Goal: Task Accomplishment & Management: Complete application form

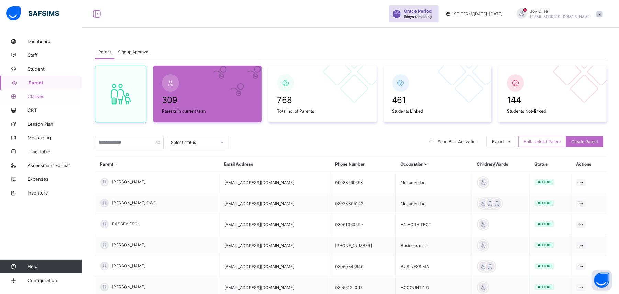
click at [37, 95] on span "Classes" at bounding box center [55, 97] width 55 height 6
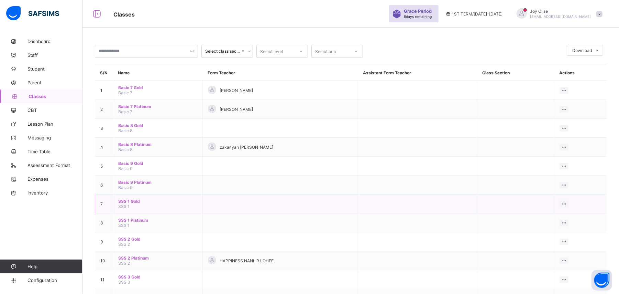
click at [133, 204] on td "SSS 1 Gold SSS 1" at bounding box center [158, 203] width 90 height 19
click at [129, 202] on span "SSS 1 Gold" at bounding box center [157, 200] width 79 height 5
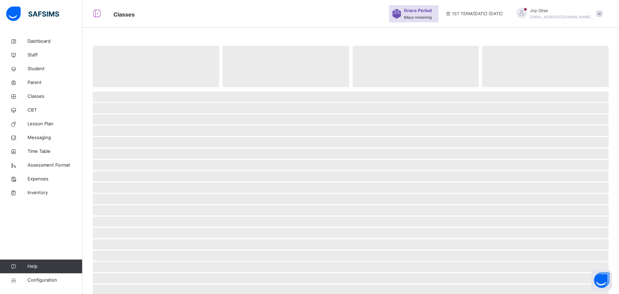
click at [129, 205] on span "‌" at bounding box center [351, 210] width 516 height 10
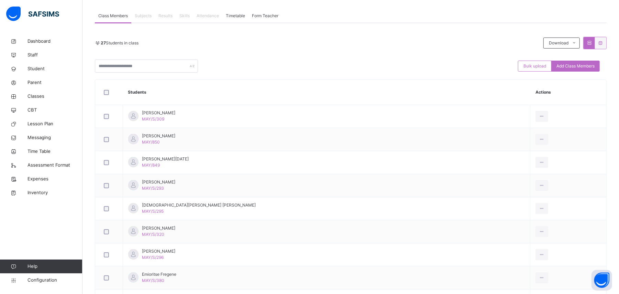
scroll to position [124, 0]
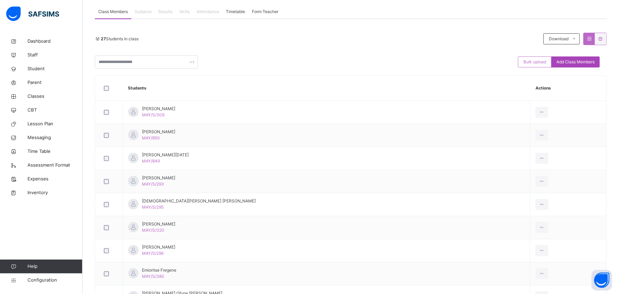
click at [578, 63] on span "Add Class Members" at bounding box center [576, 62] width 38 height 6
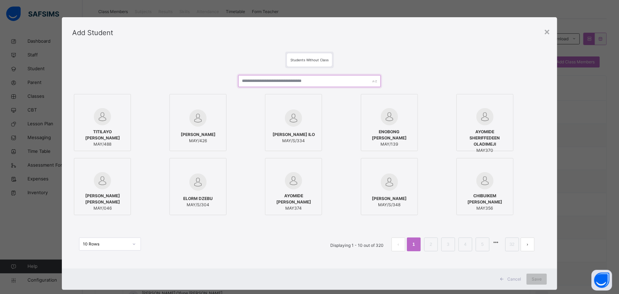
click at [285, 83] on input "text" at bounding box center [309, 81] width 142 height 12
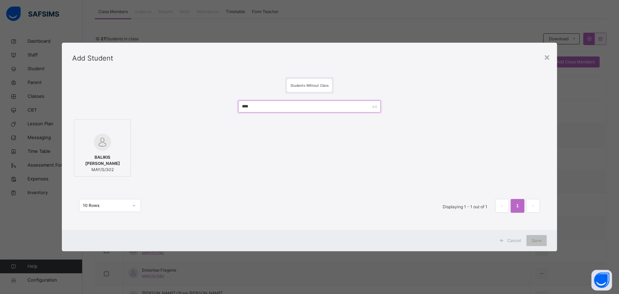
click at [269, 106] on input "****" at bounding box center [309, 106] width 142 height 12
type input "*"
type input "***"
click at [550, 56] on div "×" at bounding box center [547, 57] width 7 height 14
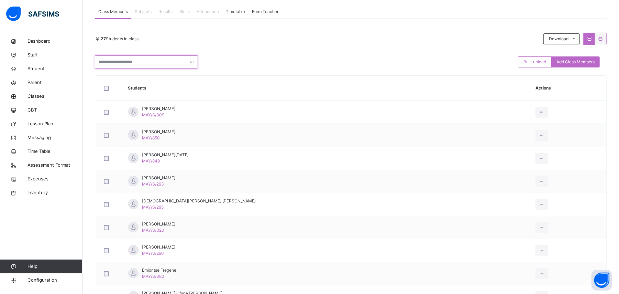
click at [123, 64] on input "text" at bounding box center [146, 61] width 103 height 13
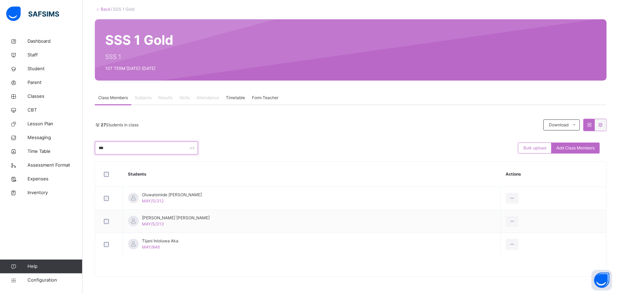
scroll to position [39, 0]
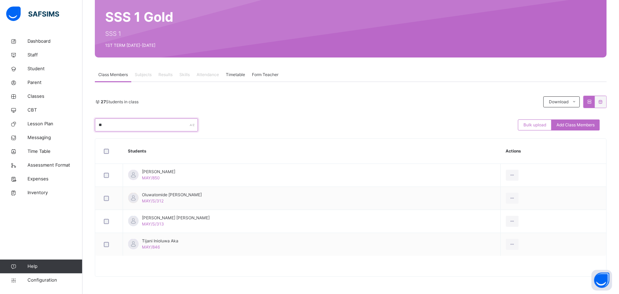
type input "*"
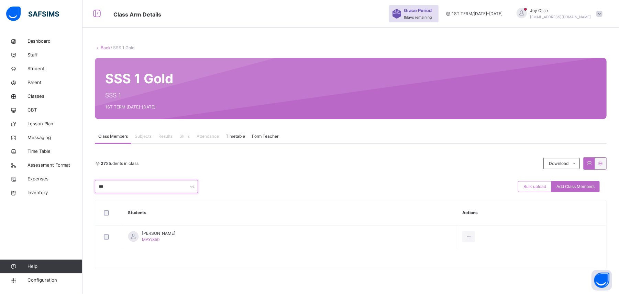
scroll to position [0, 0]
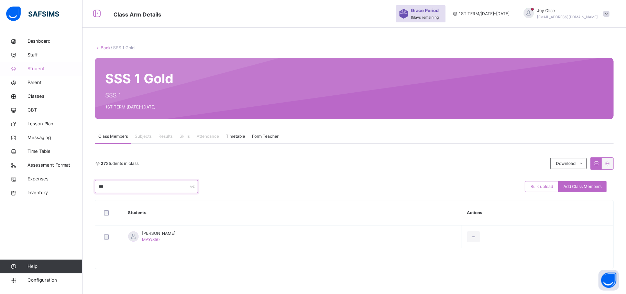
type input "***"
click at [31, 69] on span "Student" at bounding box center [55, 68] width 55 height 7
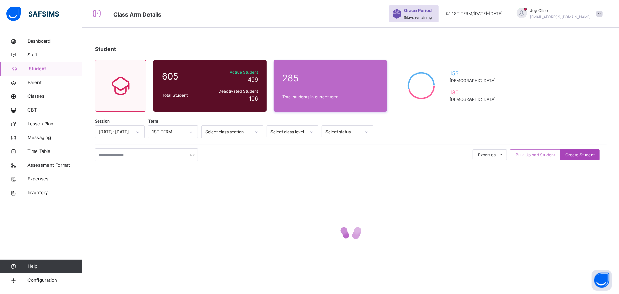
click at [582, 155] on span "Create Student" at bounding box center [580, 155] width 29 height 6
select select "**"
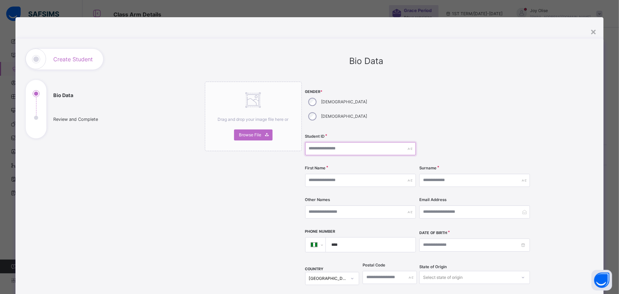
click at [327, 142] on input "text" at bounding box center [360, 148] width 111 height 13
type input "*"
type input "*******"
click at [321, 174] on input "text" at bounding box center [360, 180] width 111 height 13
type input "********"
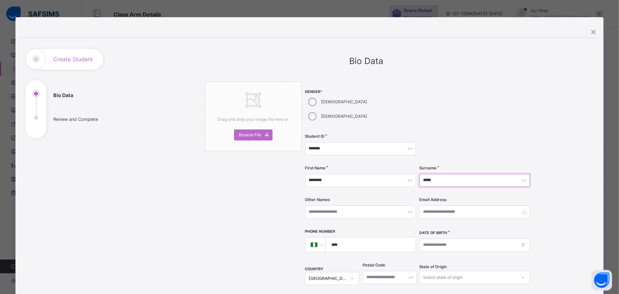
type input "*****"
type input "********"
click at [435, 238] on input at bounding box center [475, 244] width 111 height 13
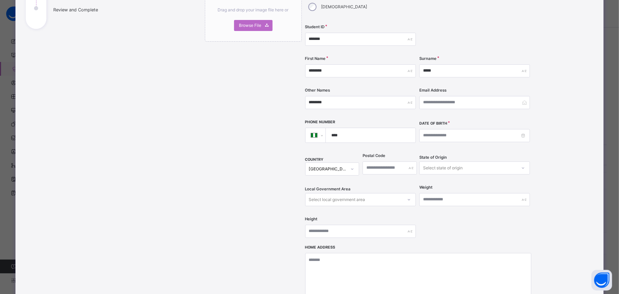
scroll to position [111, 0]
click at [469, 128] on input at bounding box center [475, 134] width 111 height 13
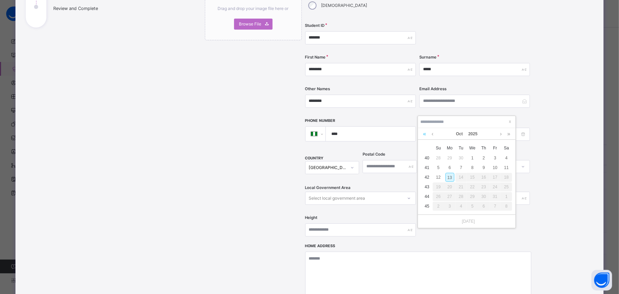
click at [427, 135] on link at bounding box center [425, 134] width 7 height 12
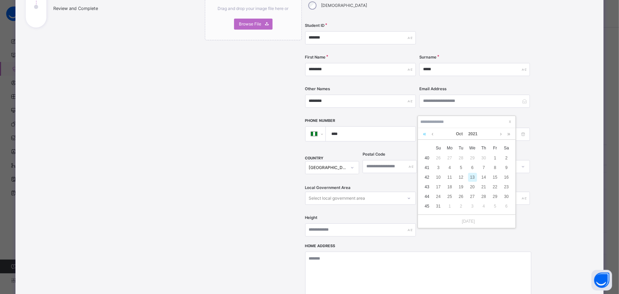
click at [427, 135] on link at bounding box center [425, 134] width 7 height 12
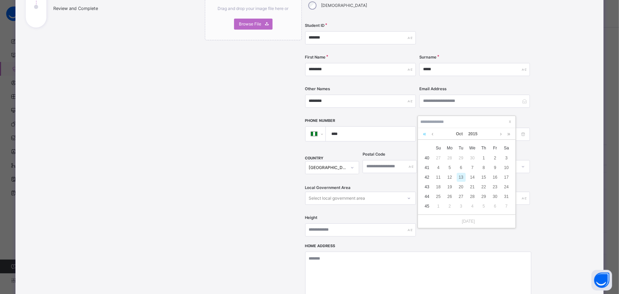
click at [427, 135] on link at bounding box center [425, 134] width 7 height 12
click at [499, 135] on link at bounding box center [501, 134] width 5 height 12
click at [508, 135] on link at bounding box center [509, 134] width 7 height 12
click at [438, 180] on div "15" at bounding box center [438, 177] width 9 height 9
type input "**********"
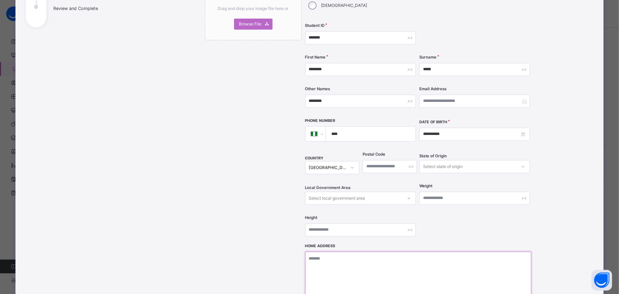
click at [354, 251] on textarea at bounding box center [418, 285] width 226 height 69
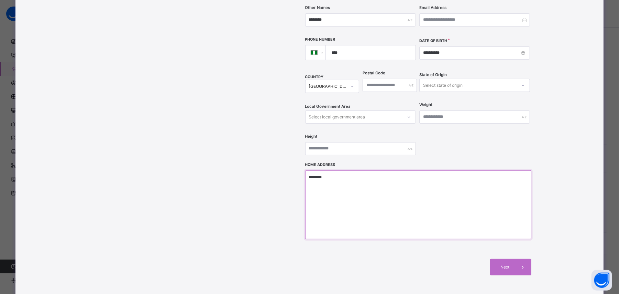
scroll to position [194, 0]
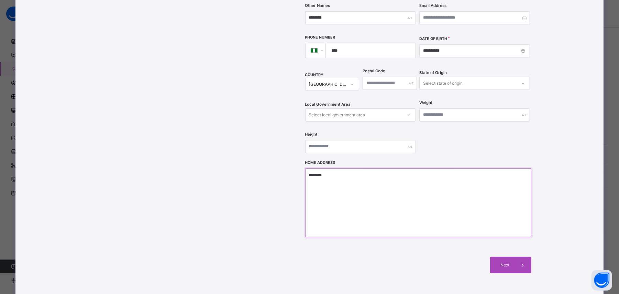
type textarea "********"
click at [515, 257] on span at bounding box center [523, 265] width 17 height 17
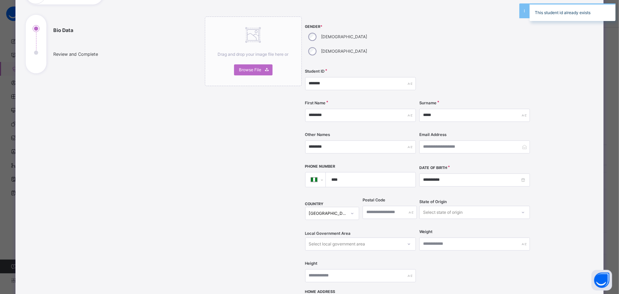
scroll to position [43, 0]
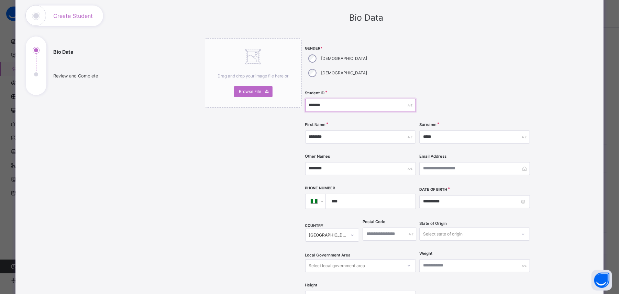
click at [335, 99] on input "*******" at bounding box center [360, 105] width 111 height 13
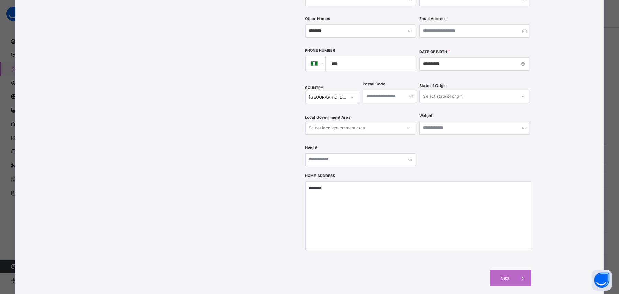
scroll to position [198, 0]
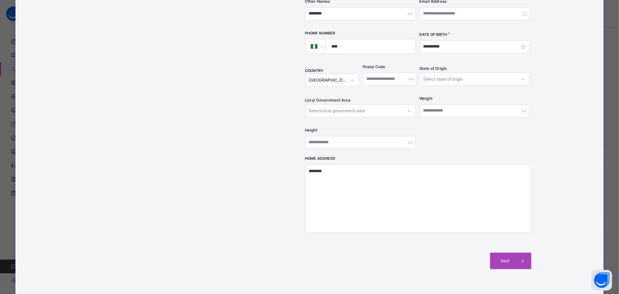
click at [511, 258] on span "Next" at bounding box center [506, 261] width 20 height 6
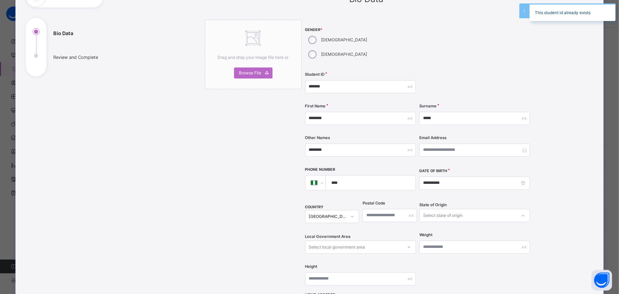
scroll to position [0, 0]
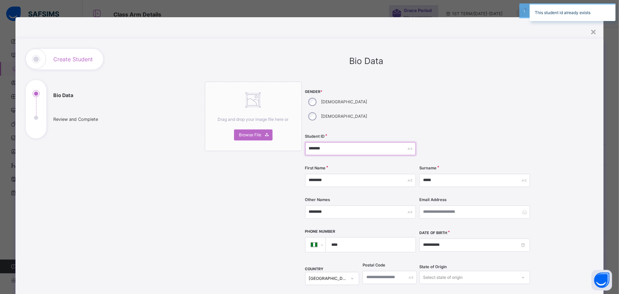
click at [331, 142] on input "*******" at bounding box center [360, 148] width 111 height 13
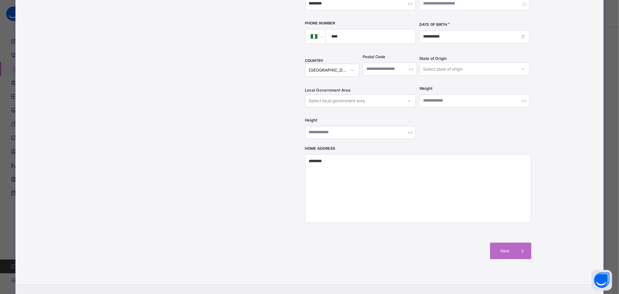
scroll to position [209, 0]
click at [512, 241] on div "Next" at bounding box center [510, 249] width 41 height 17
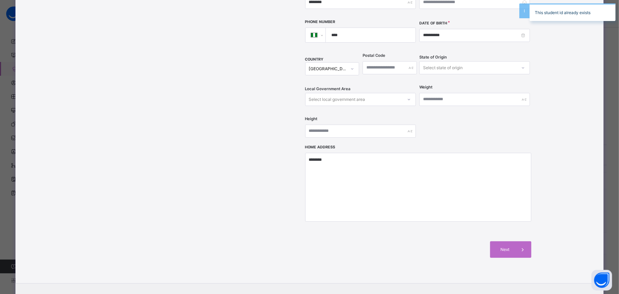
drag, startPoint x: 614, startPoint y: 175, endPoint x: 611, endPoint y: 141, distance: 34.6
click at [611, 141] on div "**********" at bounding box center [309, 147] width 619 height 294
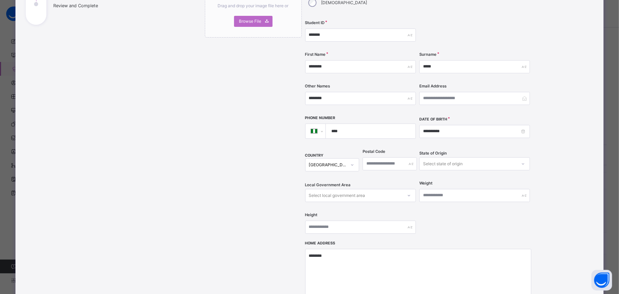
scroll to position [109, 0]
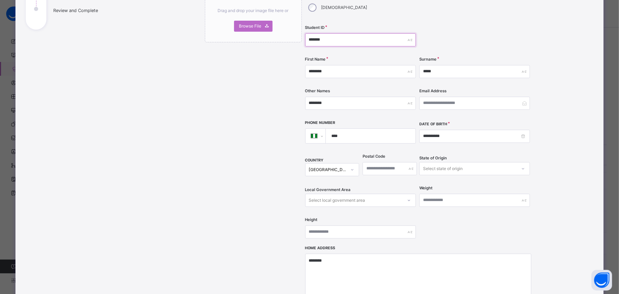
click at [336, 33] on input "*******" at bounding box center [360, 39] width 111 height 13
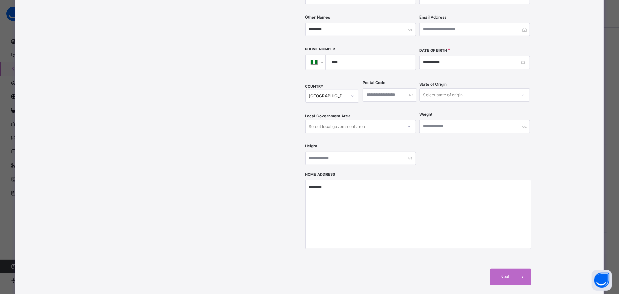
scroll to position [233, 0]
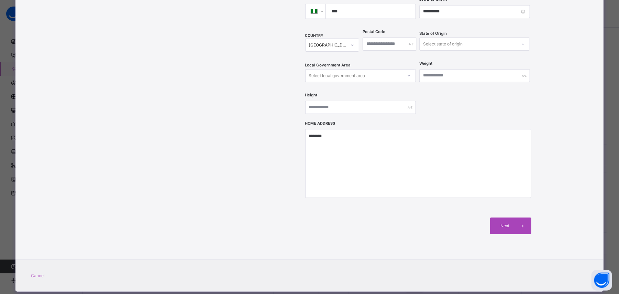
click at [511, 223] on span "Next" at bounding box center [506, 226] width 20 height 6
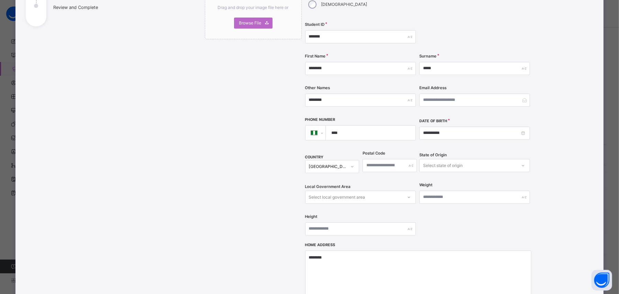
scroll to position [110, 0]
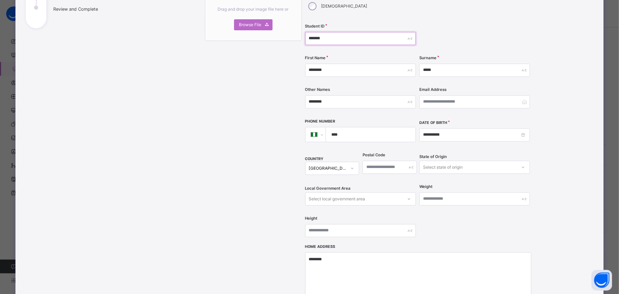
click at [337, 32] on input "*******" at bounding box center [360, 38] width 111 height 13
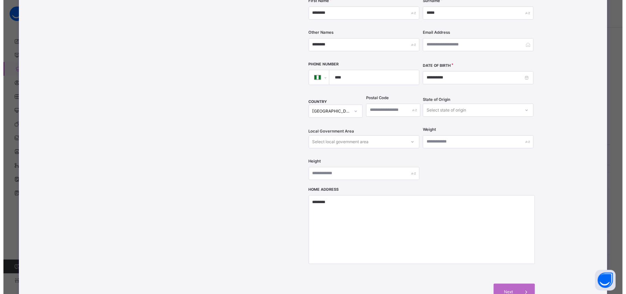
scroll to position [233, 0]
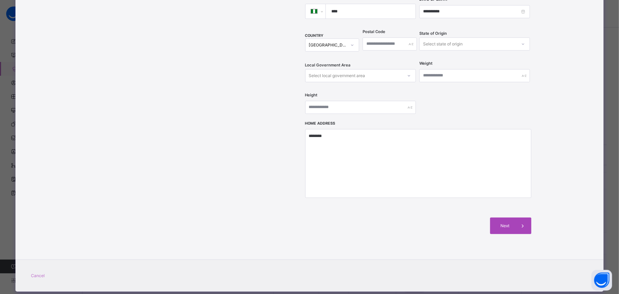
type input "*******"
click at [519, 221] on icon at bounding box center [523, 225] width 8 height 8
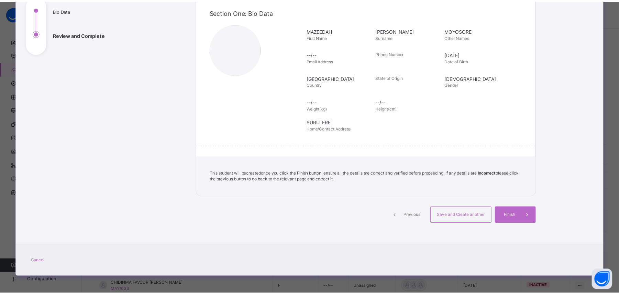
scroll to position [84, 0]
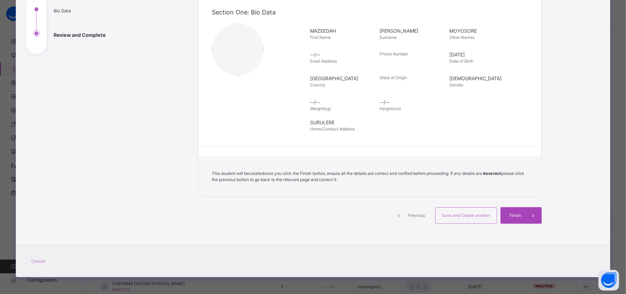
click at [518, 213] on span "Finish" at bounding box center [516, 215] width 20 height 6
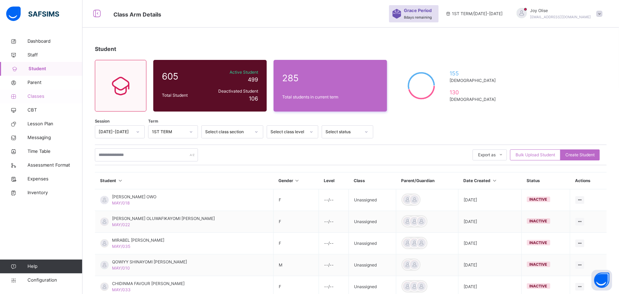
click at [36, 99] on span "Classes" at bounding box center [55, 96] width 55 height 7
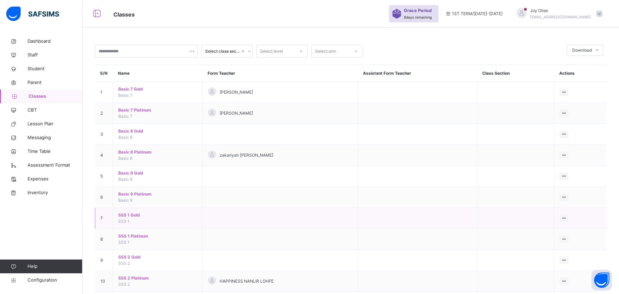
click at [126, 217] on span "SSS 1 Gold" at bounding box center [157, 215] width 79 height 6
click at [126, 217] on div "Select class section Select level Select arm Download Pdf Report Excel Report S…" at bounding box center [351, 175] width 537 height 351
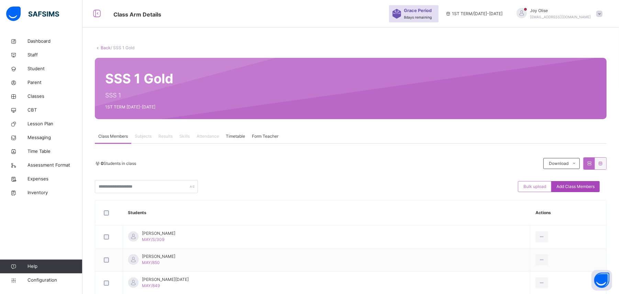
click at [574, 191] on div "Add Class Members" at bounding box center [576, 186] width 48 height 11
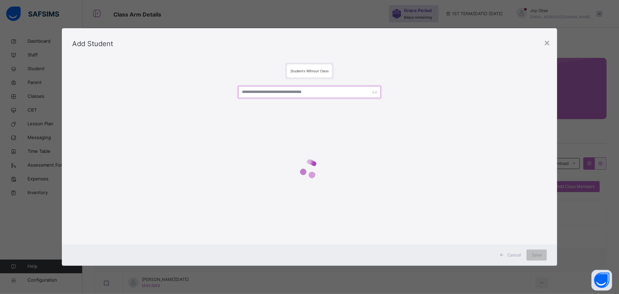
click at [307, 93] on input "text" at bounding box center [309, 92] width 142 height 12
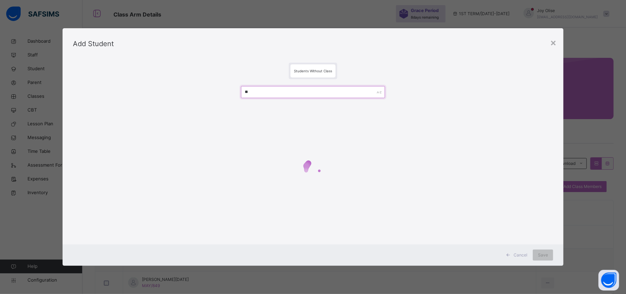
type input "*"
type input "*****"
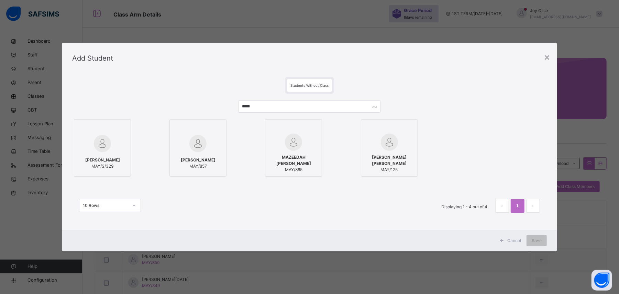
click at [302, 153] on div "MAZEEDAH MOYOSORE YUSUF MAY/865" at bounding box center [294, 163] width 50 height 25
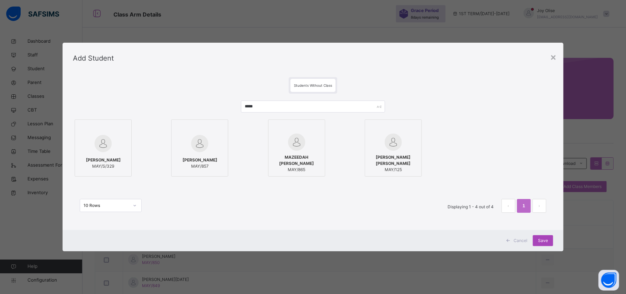
click at [543, 239] on span "Save" at bounding box center [543, 240] width 10 height 6
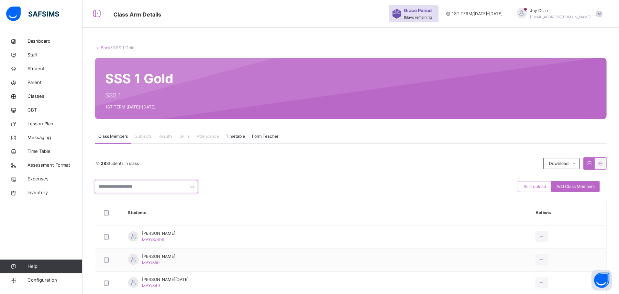
click at [115, 184] on input "text" at bounding box center [146, 186] width 103 height 13
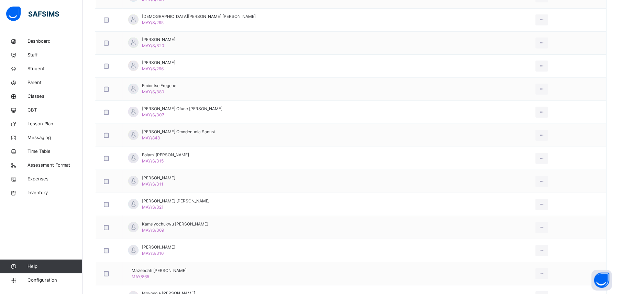
scroll to position [314, 0]
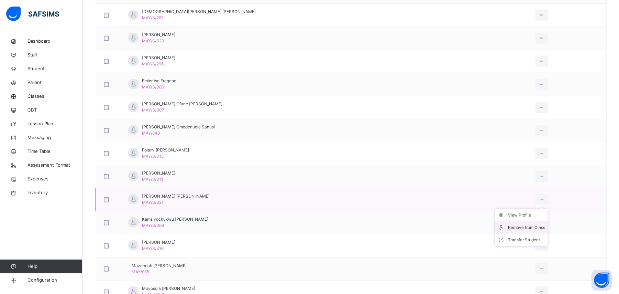
click at [508, 227] on div "Remove from Class" at bounding box center [526, 227] width 37 height 7
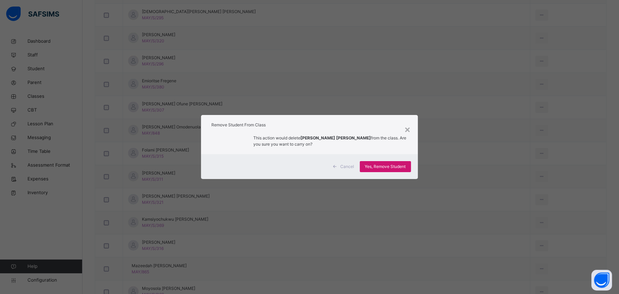
click at [371, 168] on span "Yes, Remove Student" at bounding box center [385, 166] width 41 height 6
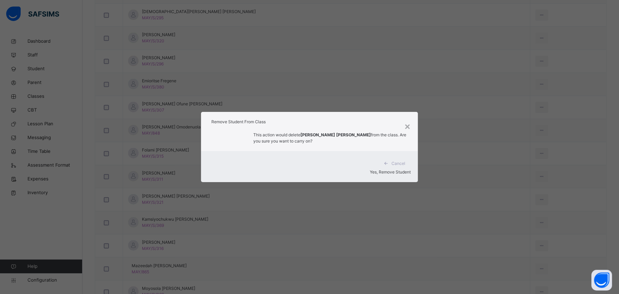
click at [371, 169] on div "Yes, Remove Student" at bounding box center [309, 172] width 203 height 6
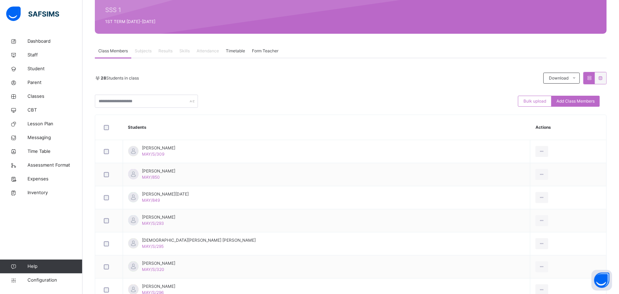
scroll to position [83, 0]
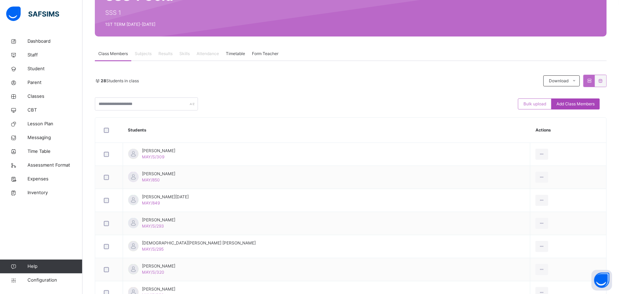
click at [588, 105] on span "Add Class Members" at bounding box center [576, 104] width 38 height 6
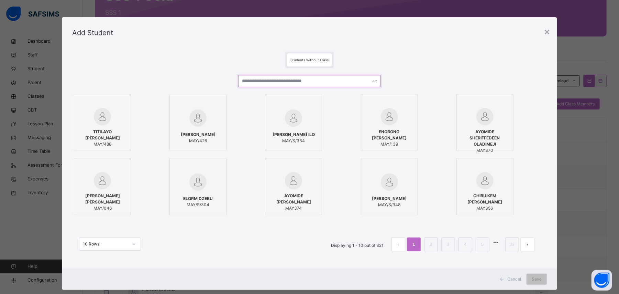
click at [339, 77] on input "text" at bounding box center [309, 81] width 142 height 12
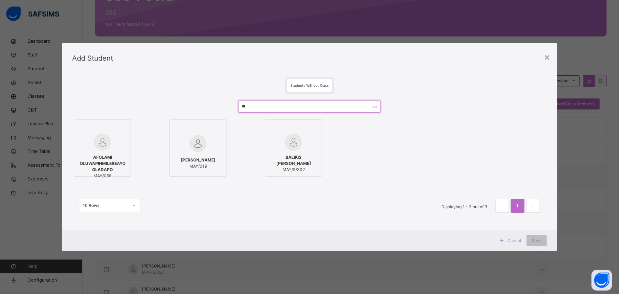
type input "*"
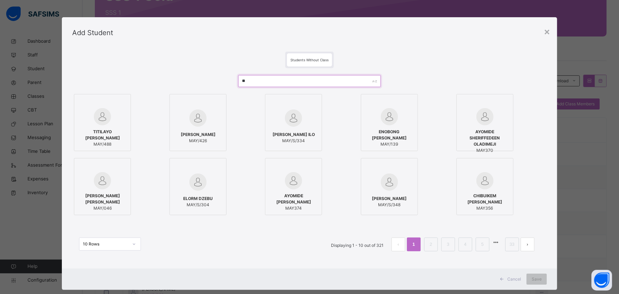
type input "*"
click at [546, 32] on div "×" at bounding box center [547, 31] width 7 height 14
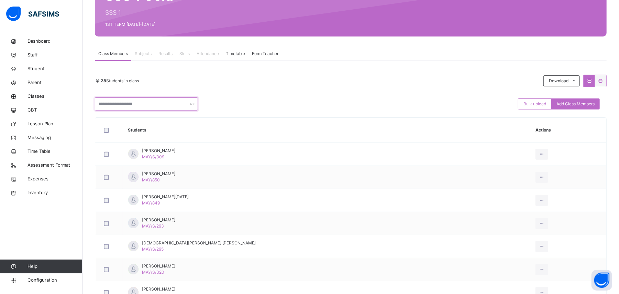
click at [175, 109] on input "text" at bounding box center [146, 103] width 103 height 13
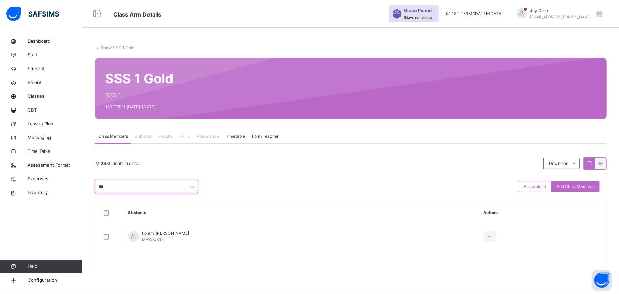
scroll to position [0, 0]
type input "*"
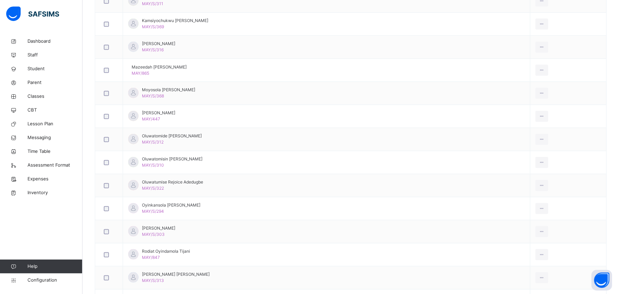
scroll to position [490, 0]
click at [508, 142] on div "Remove from Class" at bounding box center [526, 142] width 37 height 7
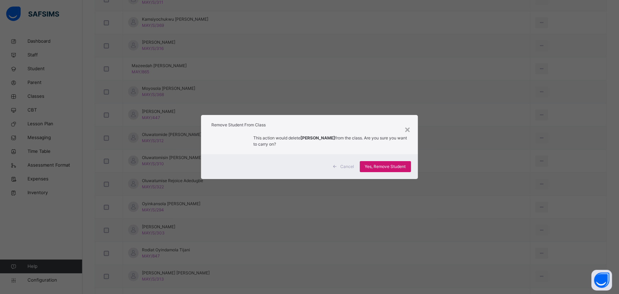
click at [380, 165] on span "Yes, Remove Student" at bounding box center [385, 166] width 41 height 6
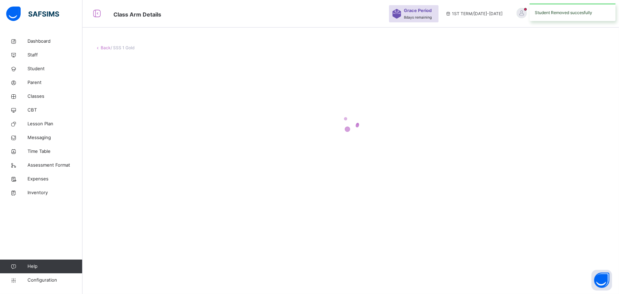
scroll to position [0, 0]
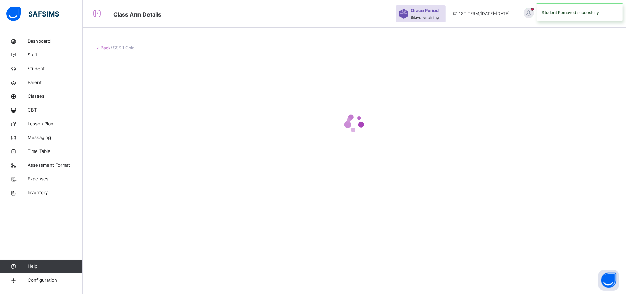
click at [380, 165] on div at bounding box center [354, 123] width 519 height 131
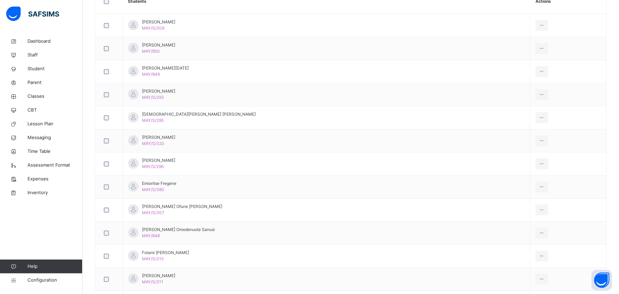
scroll to position [154, 0]
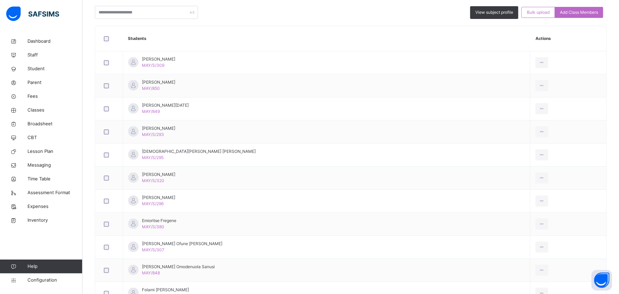
scroll to position [166, 0]
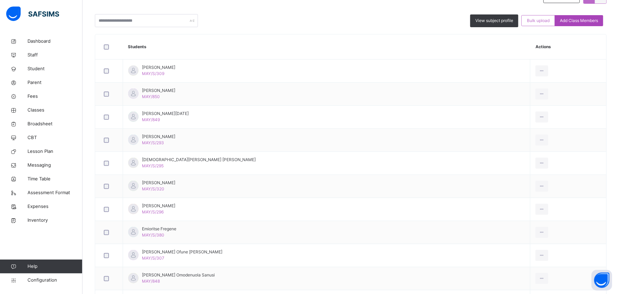
click at [589, 24] on div "Add Class Members" at bounding box center [579, 20] width 48 height 11
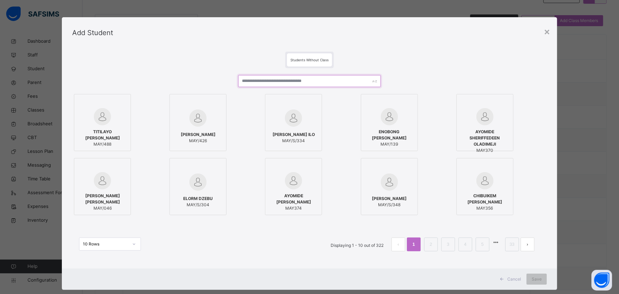
click at [269, 83] on input "text" at bounding box center [309, 81] width 142 height 12
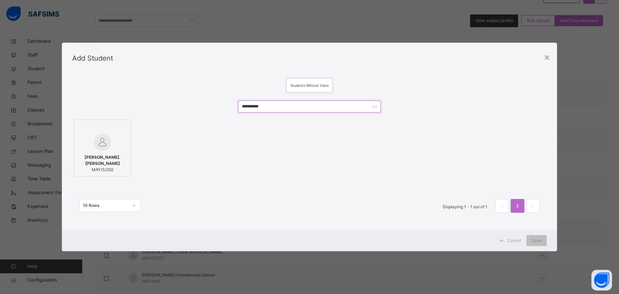
type input "**********"
click at [107, 163] on span "EMMANUEL CHIKAMSO.O. CHUKWUMA" at bounding box center [103, 160] width 50 height 12
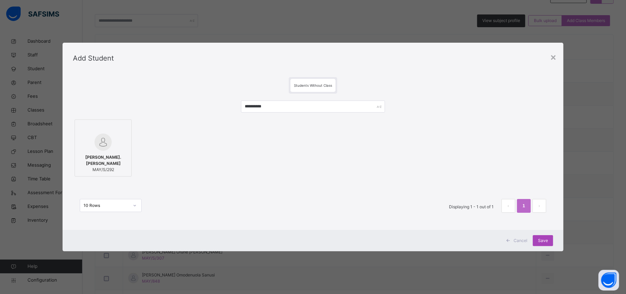
click at [541, 240] on span "Save" at bounding box center [543, 240] width 10 height 6
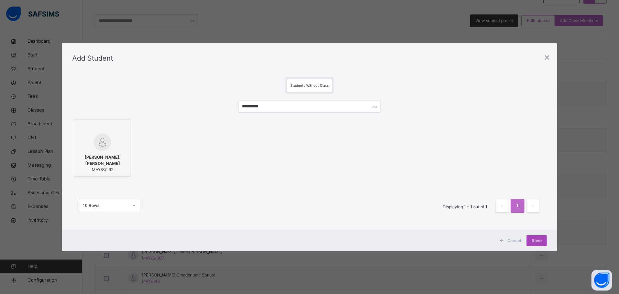
click at [541, 240] on div "Save" at bounding box center [537, 240] width 20 height 11
click at [540, 241] on div "Save" at bounding box center [537, 240] width 20 height 11
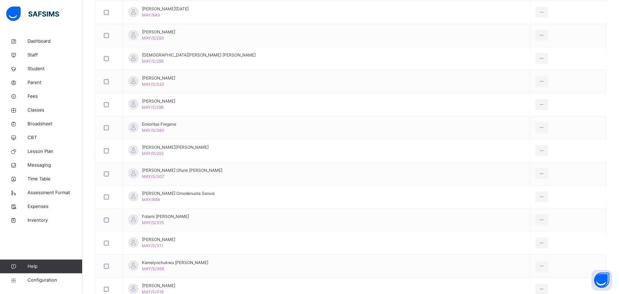
scroll to position [370, 0]
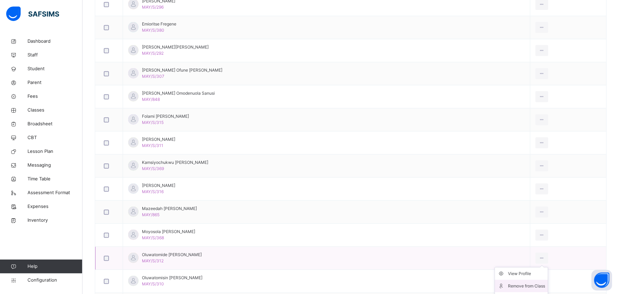
click at [508, 285] on div "Remove from Class" at bounding box center [526, 285] width 37 height 7
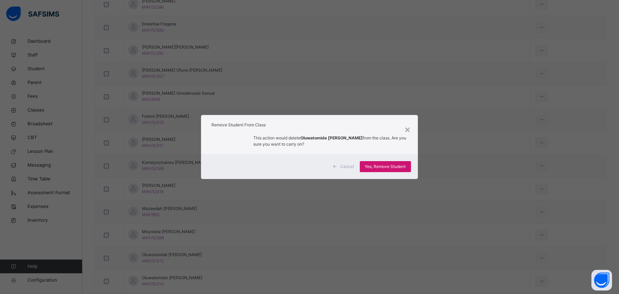
click at [372, 165] on span "Yes, Remove Student" at bounding box center [385, 166] width 41 height 6
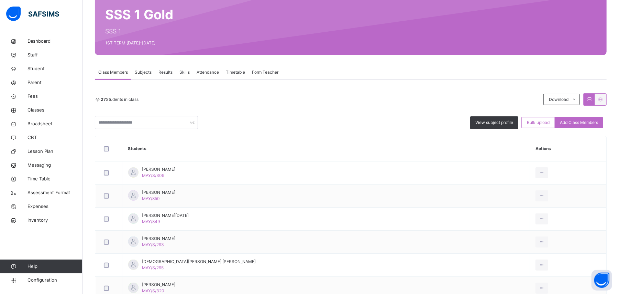
scroll to position [63, 0]
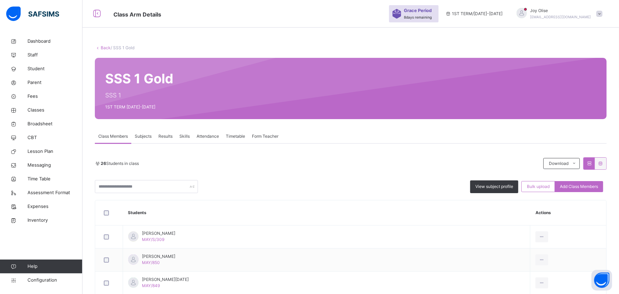
click at [104, 50] on link "Back" at bounding box center [106, 47] width 10 height 5
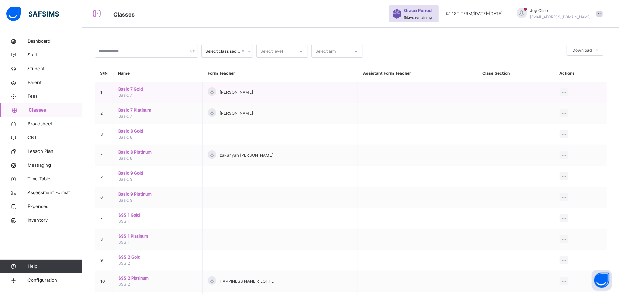
click at [137, 89] on span "Basic 7 Gold" at bounding box center [157, 89] width 79 height 6
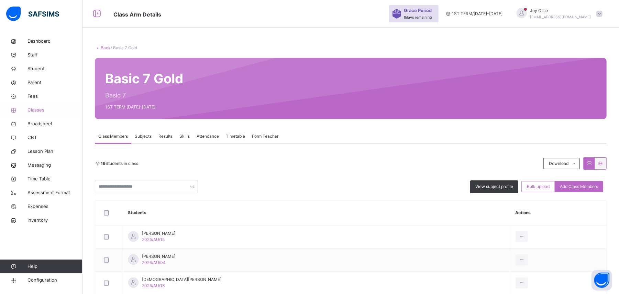
click at [39, 112] on span "Classes" at bounding box center [55, 110] width 55 height 7
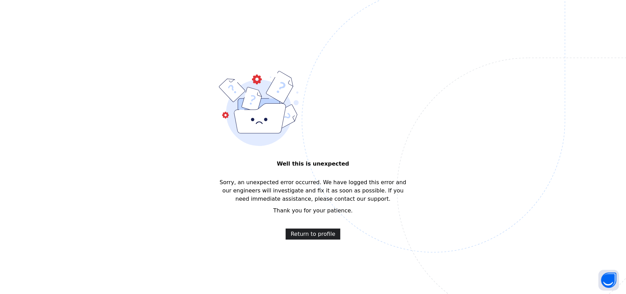
click at [308, 231] on span "Return to profile" at bounding box center [313, 234] width 45 height 8
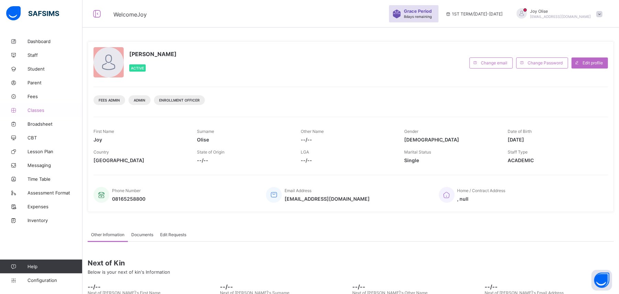
click at [36, 113] on link "Classes" at bounding box center [41, 110] width 83 height 14
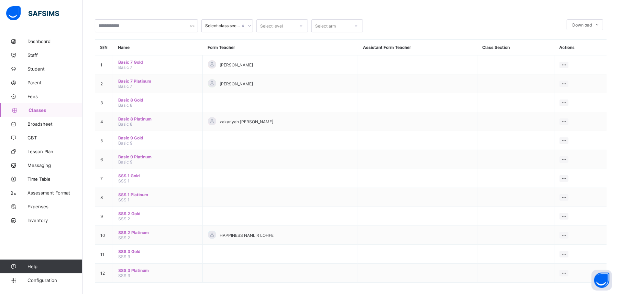
scroll to position [30, 0]
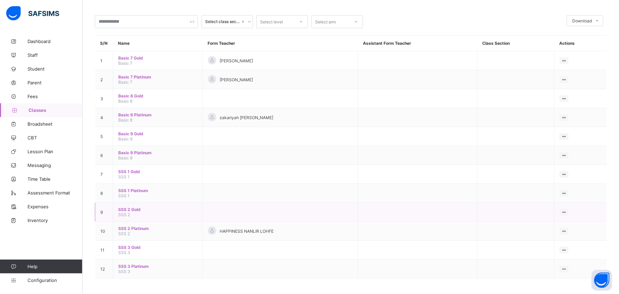
drag, startPoint x: 137, startPoint y: 198, endPoint x: 134, endPoint y: 203, distance: 5.5
click at [134, 203] on tbody "1 Basic 7 Gold Basic 7 [PERSON_NAME] View Class Assign form Teacher 2 Basic 7 P…" at bounding box center [351, 164] width 512 height 227
click at [133, 208] on span "SSS 2 Gold" at bounding box center [157, 209] width 79 height 5
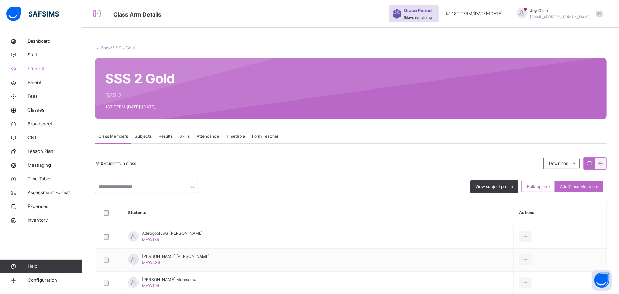
click at [35, 67] on span "Student" at bounding box center [55, 68] width 55 height 7
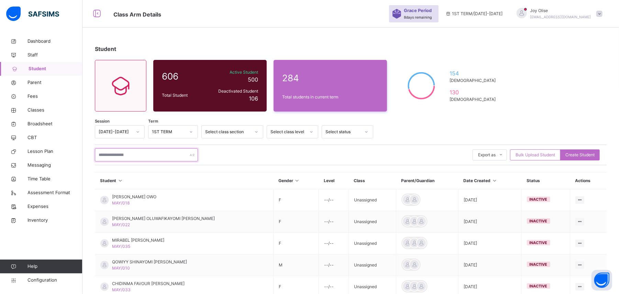
click at [109, 153] on input "text" at bounding box center [146, 154] width 103 height 13
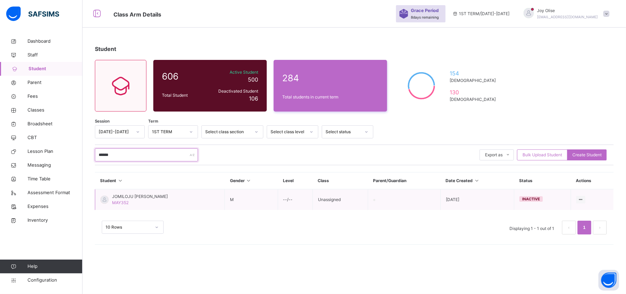
type input "******"
click at [120, 199] on span "JOMILOJU [PERSON_NAME]" at bounding box center [140, 196] width 56 height 6
